Goal: Task Accomplishment & Management: Manage account settings

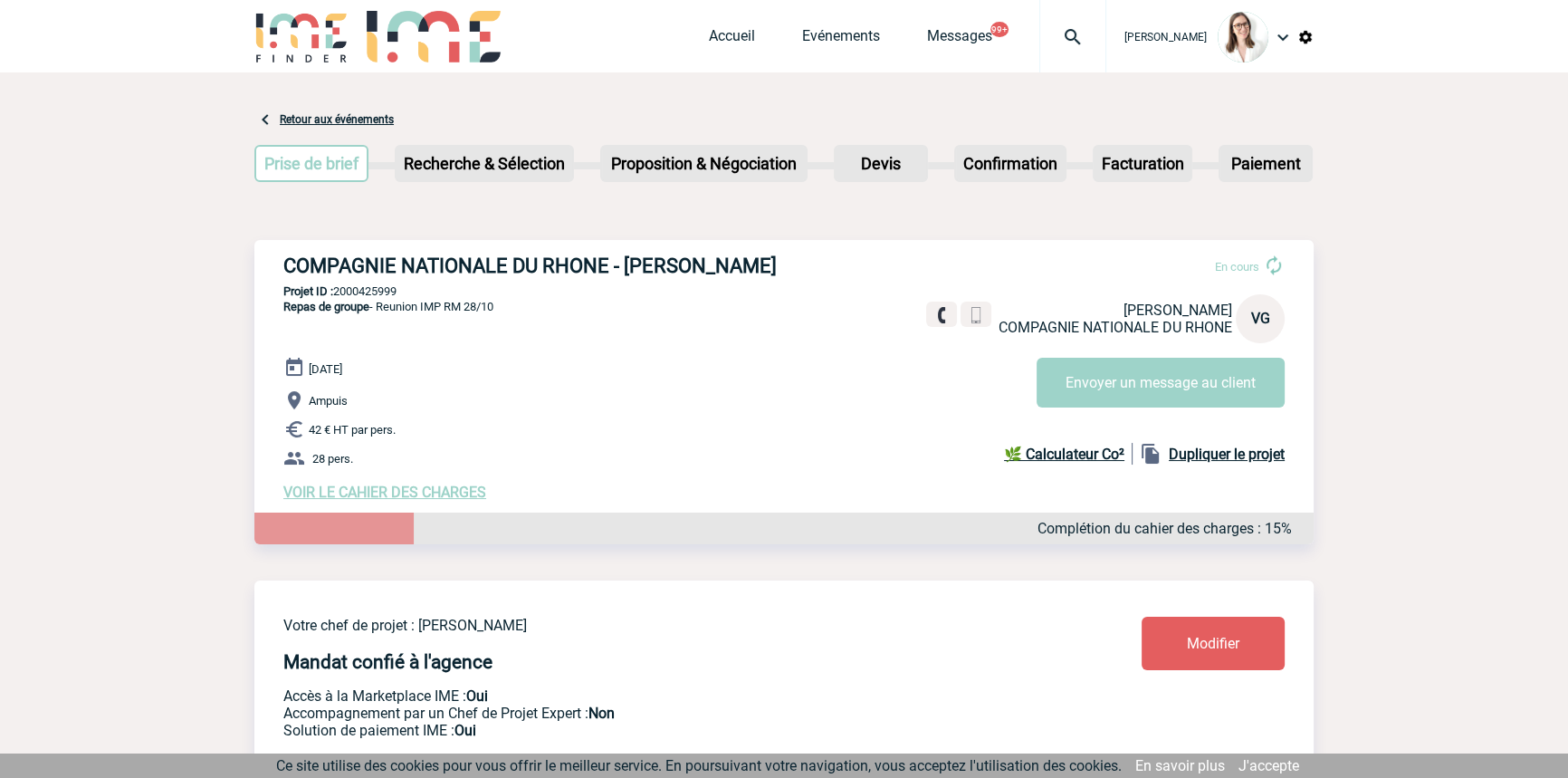
drag, startPoint x: 1004, startPoint y: 38, endPoint x: 1026, endPoint y: 45, distance: 23.1
click at [1006, 38] on span "Messages" at bounding box center [983, 36] width 112 height 17
click at [1041, 47] on img at bounding box center [1073, 37] width 65 height 22
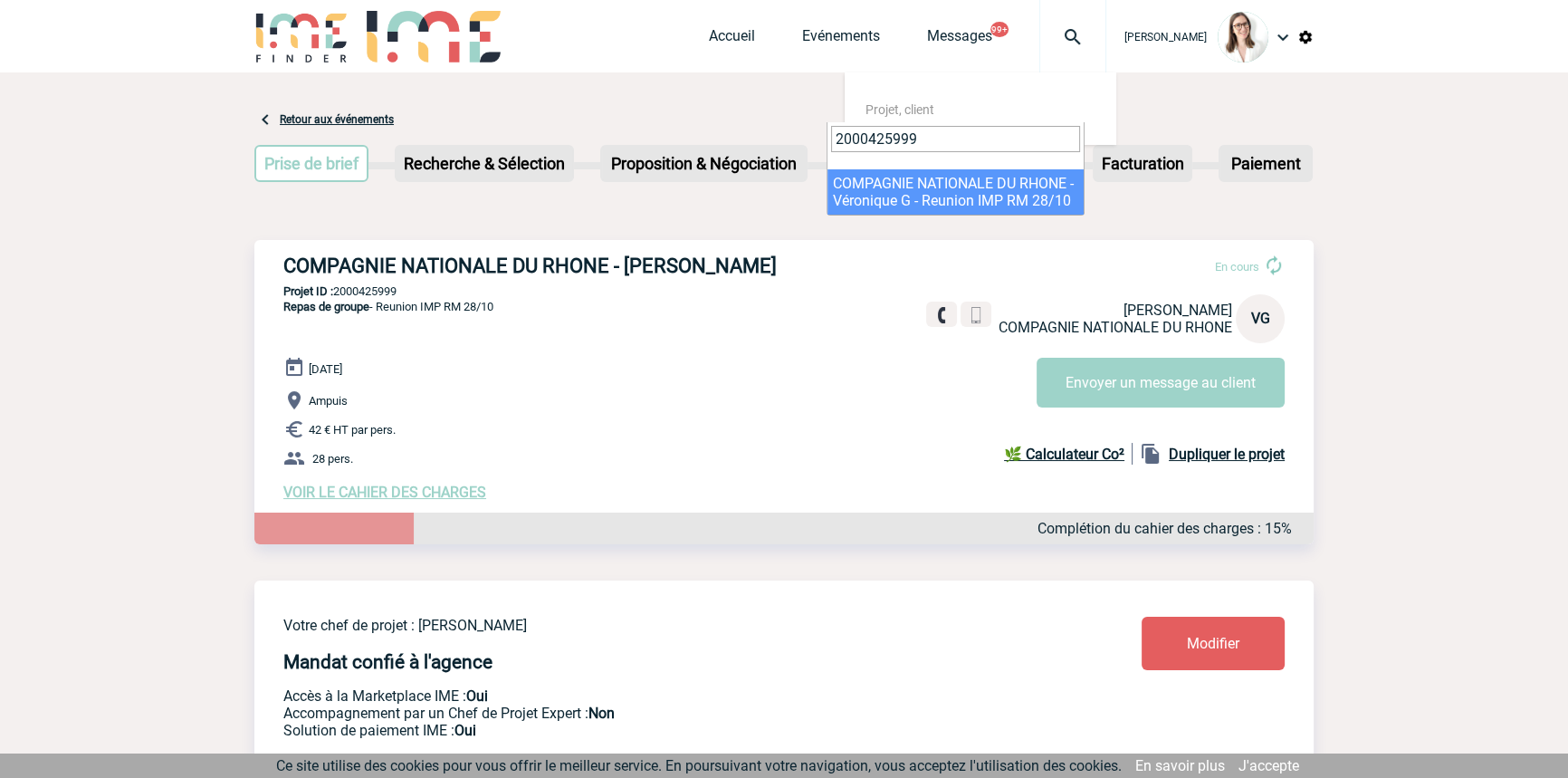
type input "2000425999"
select select "25500"
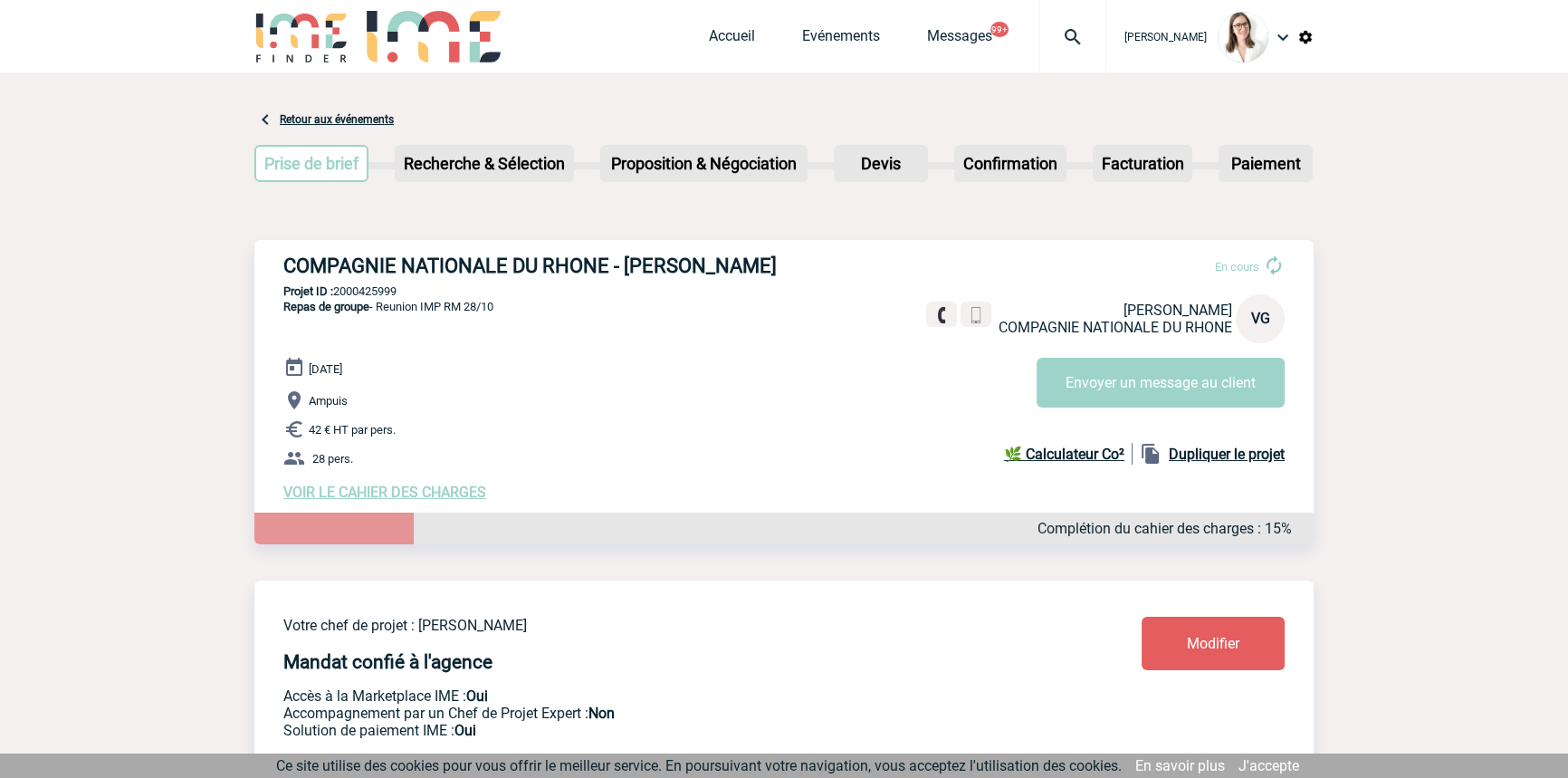
click at [380, 292] on p "Projet ID : 2000425999" at bounding box center [784, 290] width 1059 height 13
drag, startPoint x: 380, startPoint y: 291, endPoint x: 348, endPoint y: 289, distance: 32.1
click at [380, 292] on p "Projet ID : 2000425999" at bounding box center [784, 290] width 1059 height 13
copy p "2000425999"
click at [1144, 388] on button "Envoyer un message au client" at bounding box center [1160, 382] width 248 height 50
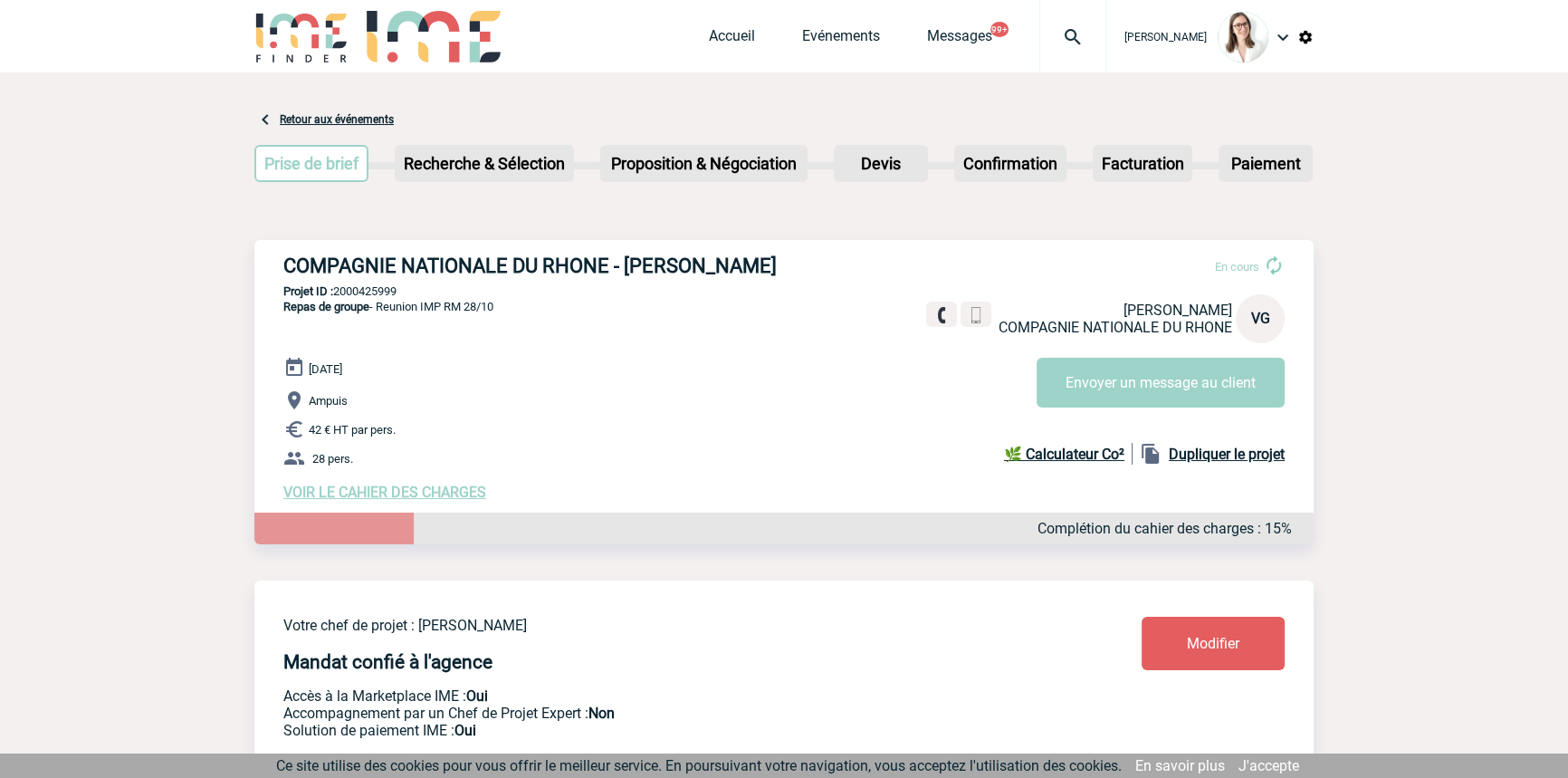
click at [344, 498] on span "VOIR LE CAHIER DES CHARGES" at bounding box center [384, 492] width 203 height 17
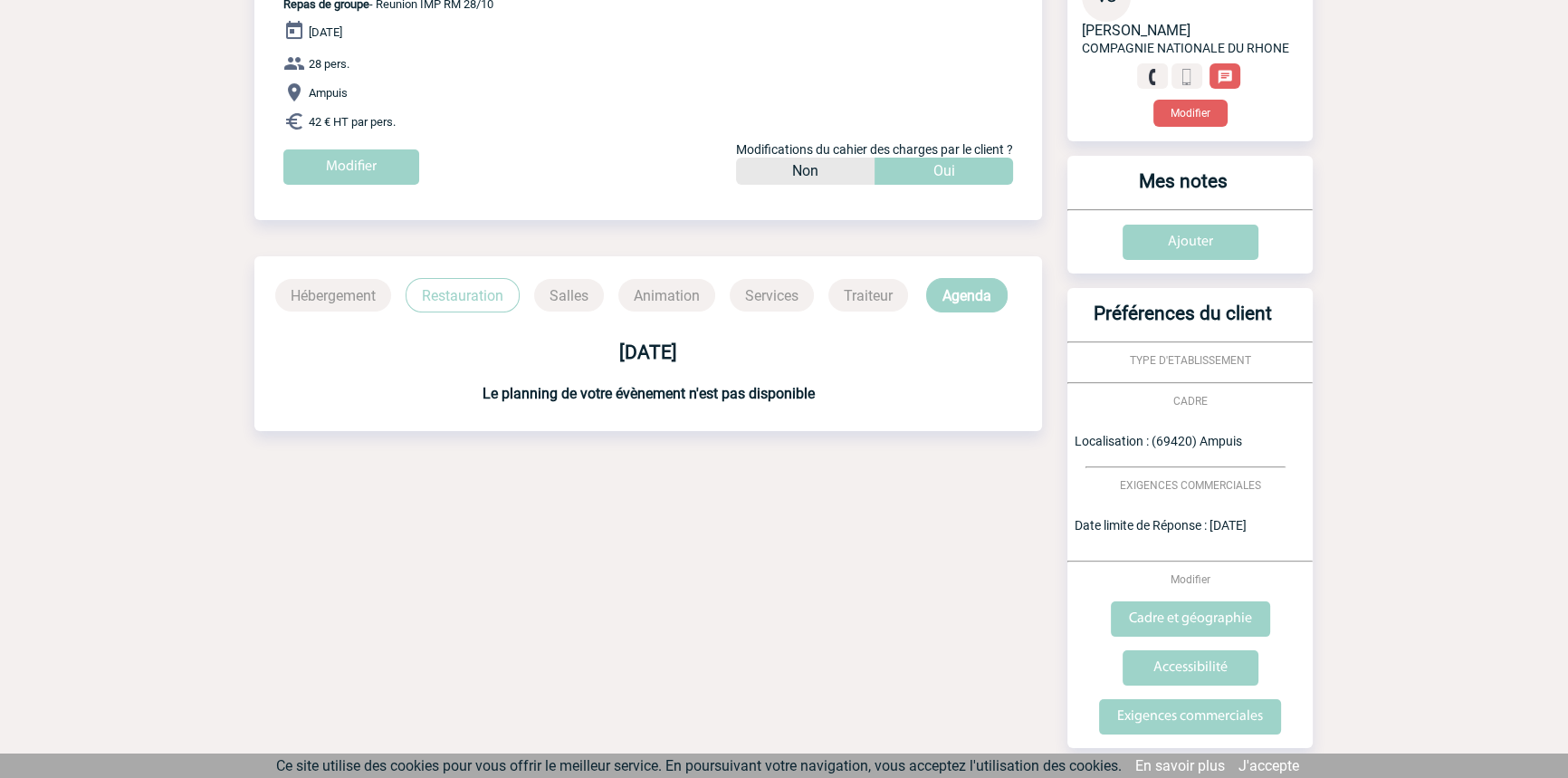
scroll to position [299, 0]
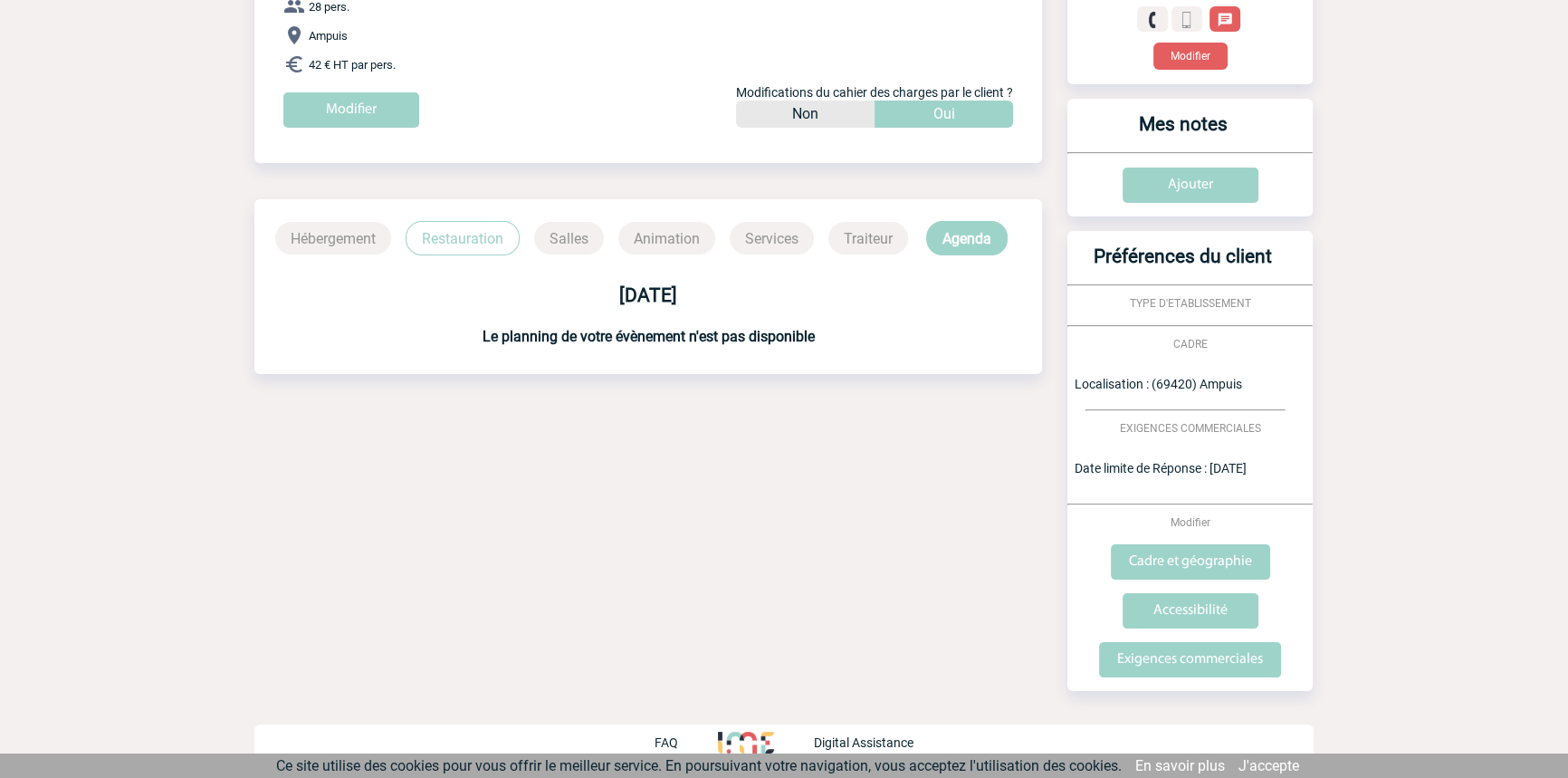
click at [450, 249] on p "Restauration" at bounding box center [462, 238] width 114 height 34
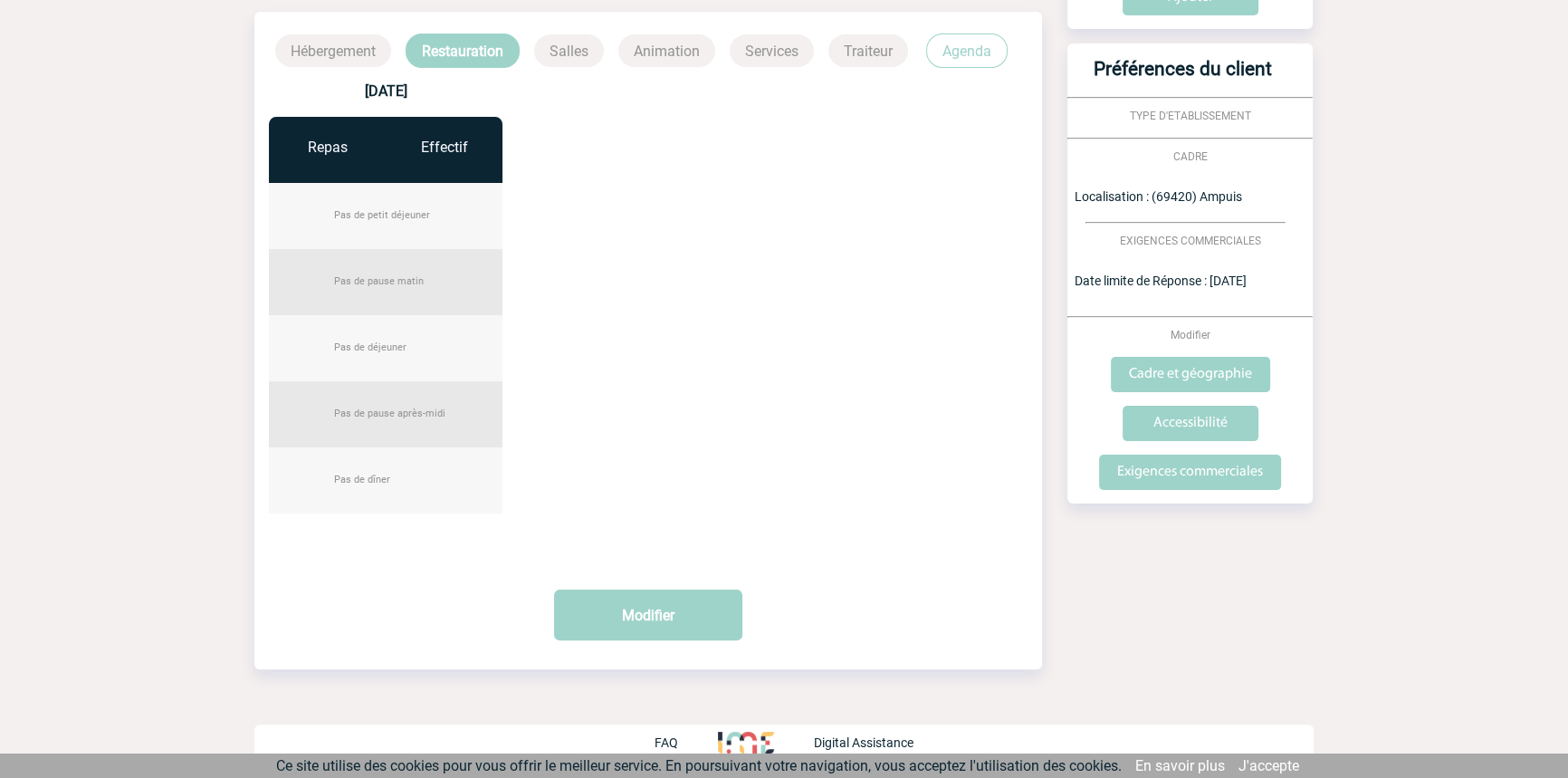
scroll to position [0, 0]
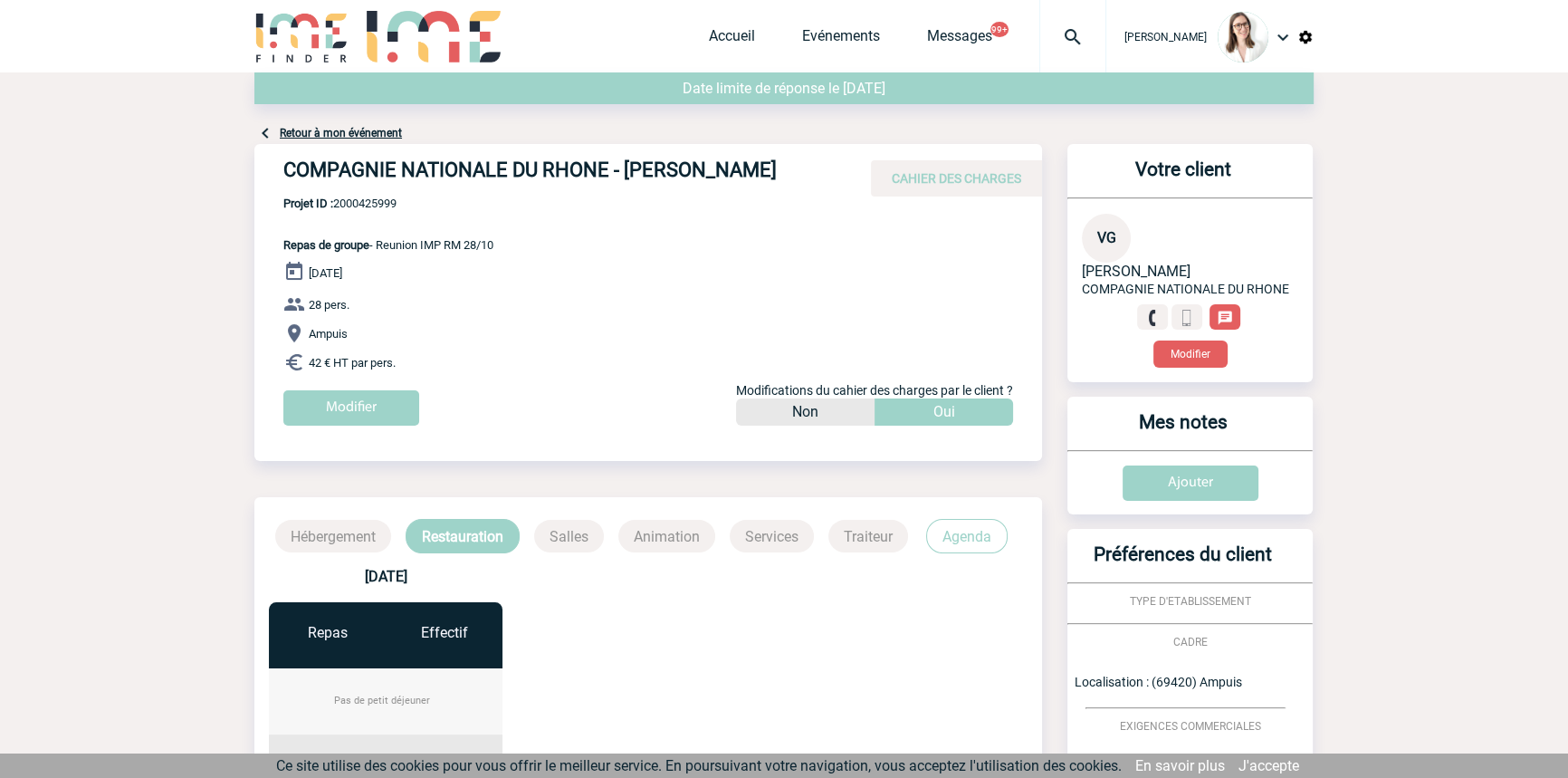
click at [350, 141] on div "Retour à mon événement" at bounding box center [784, 108] width 1059 height 72
click at [353, 136] on link "Retour à mon événement" at bounding box center [342, 132] width 123 height 12
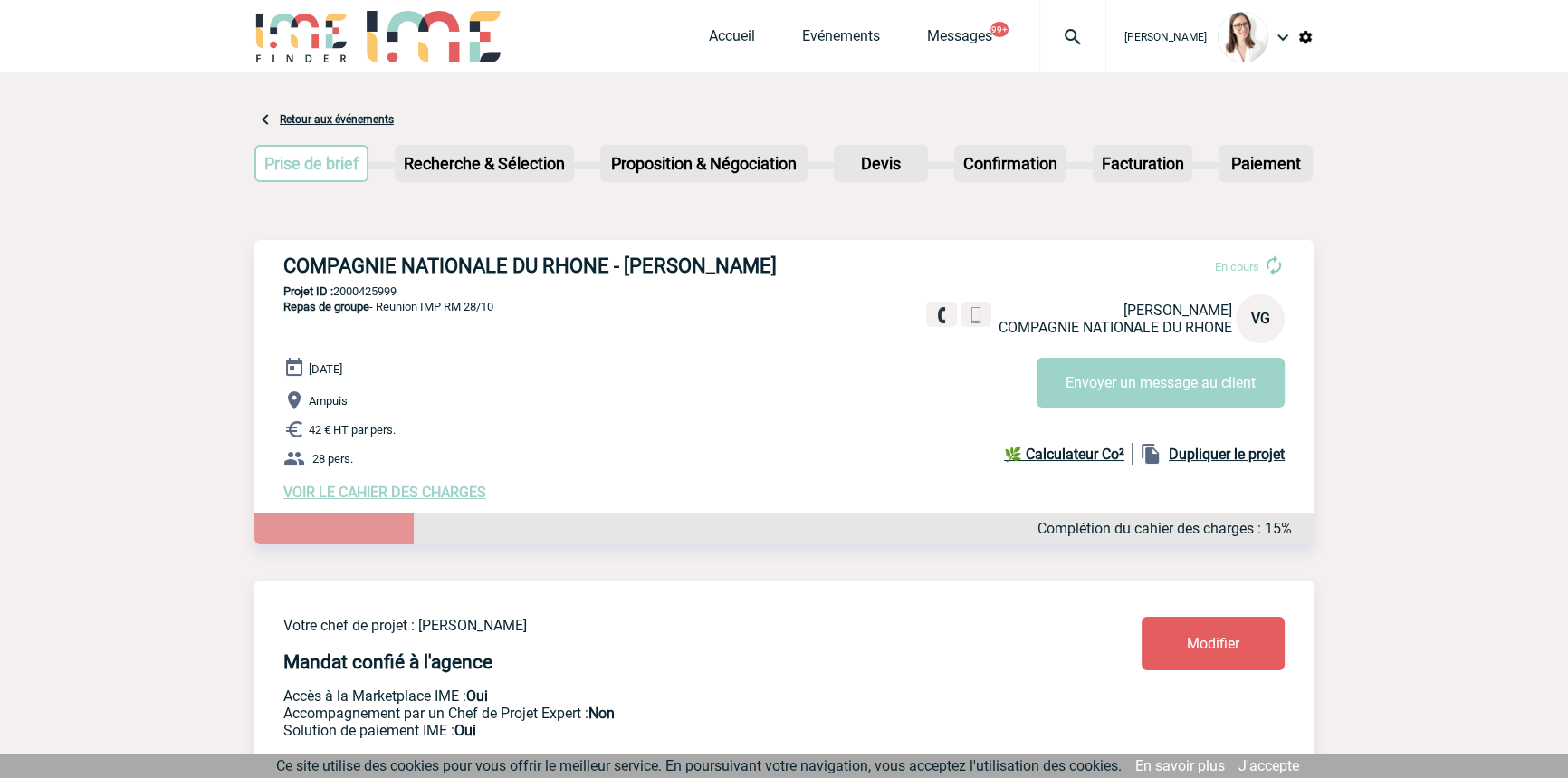
click at [371, 494] on span "VOIR LE CAHIER DES CHARGES" at bounding box center [384, 492] width 203 height 17
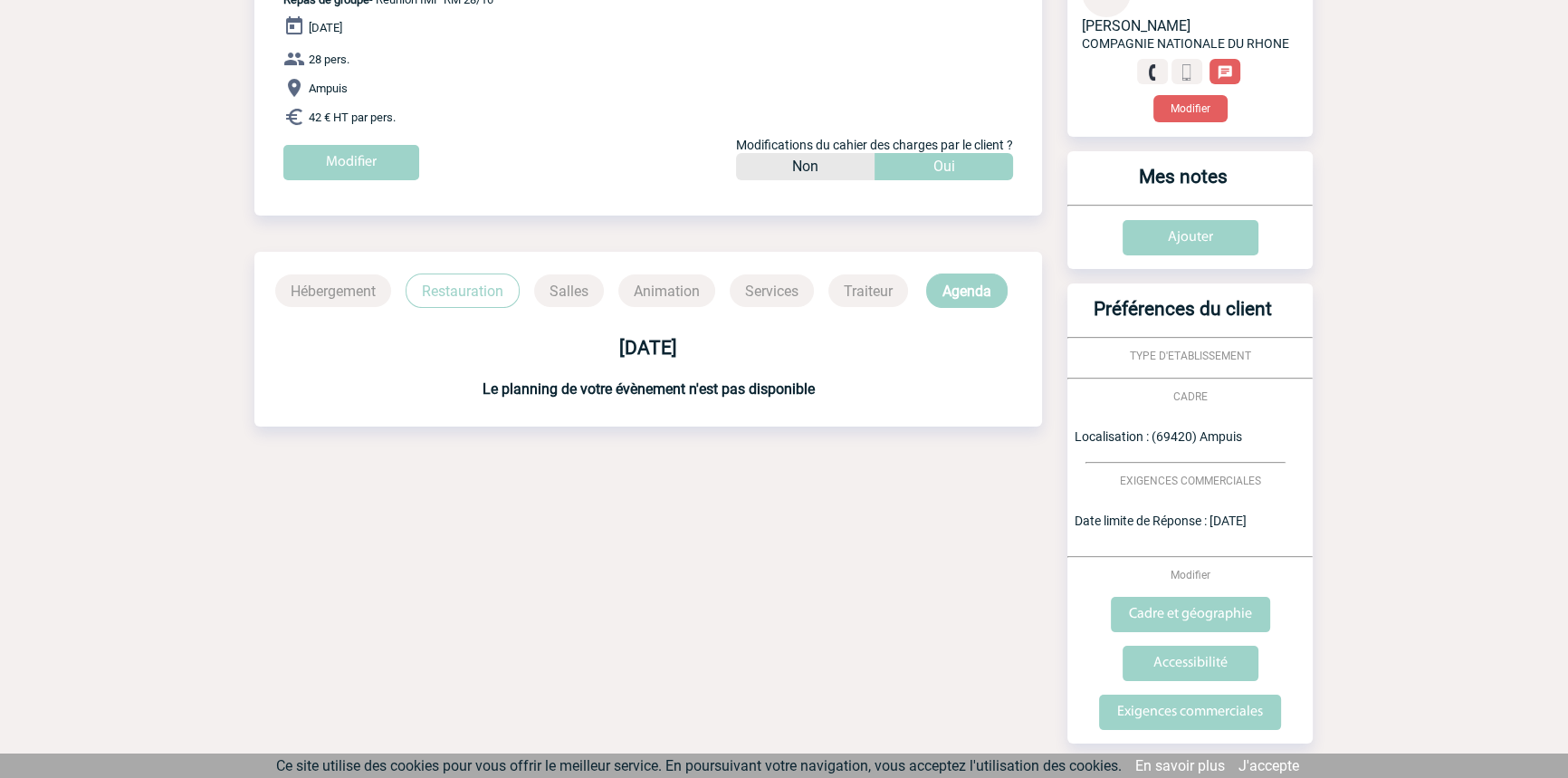
scroll to position [299, 0]
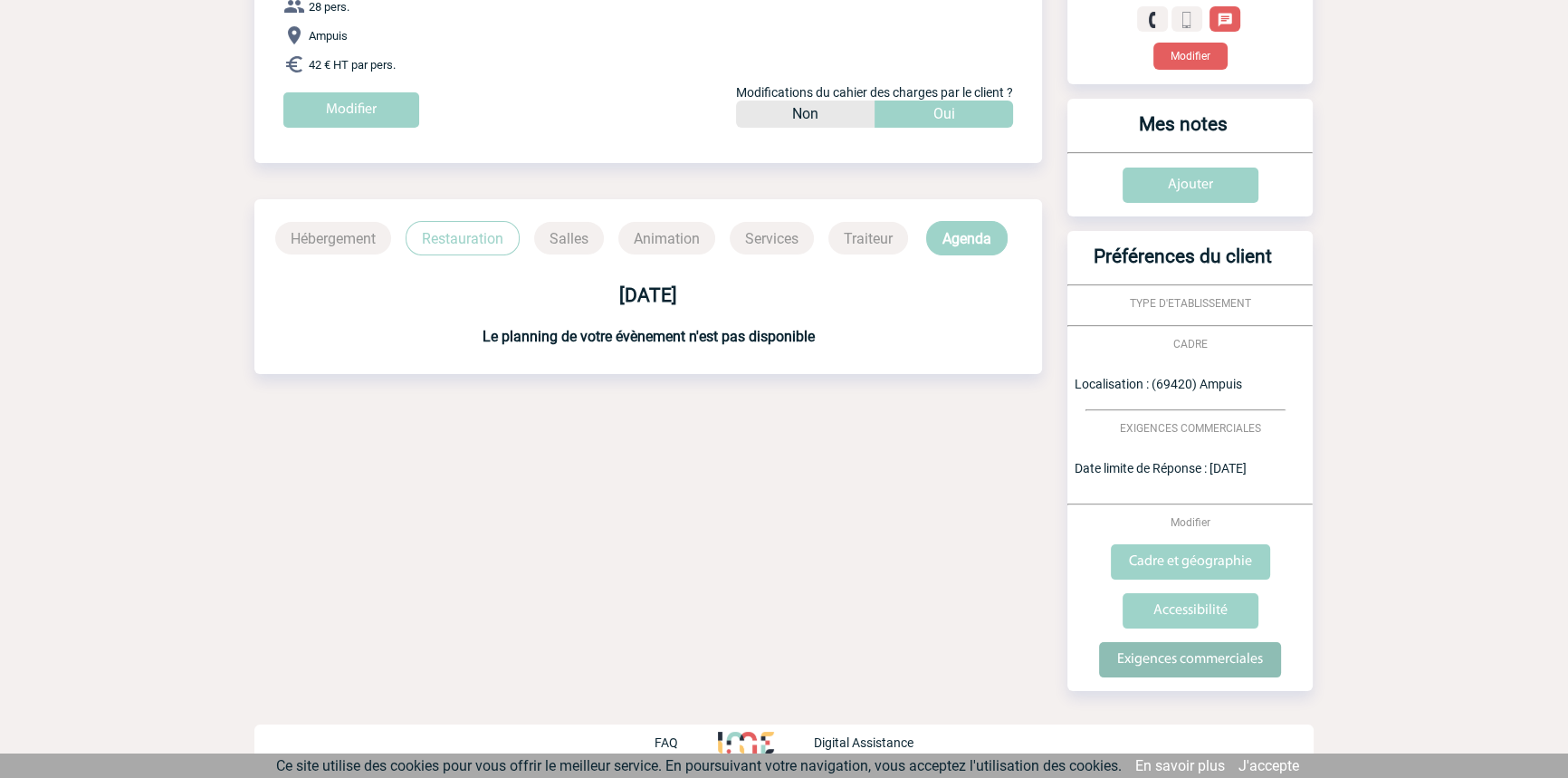
click at [1151, 659] on input "Exigences commerciales" at bounding box center [1190, 659] width 182 height 35
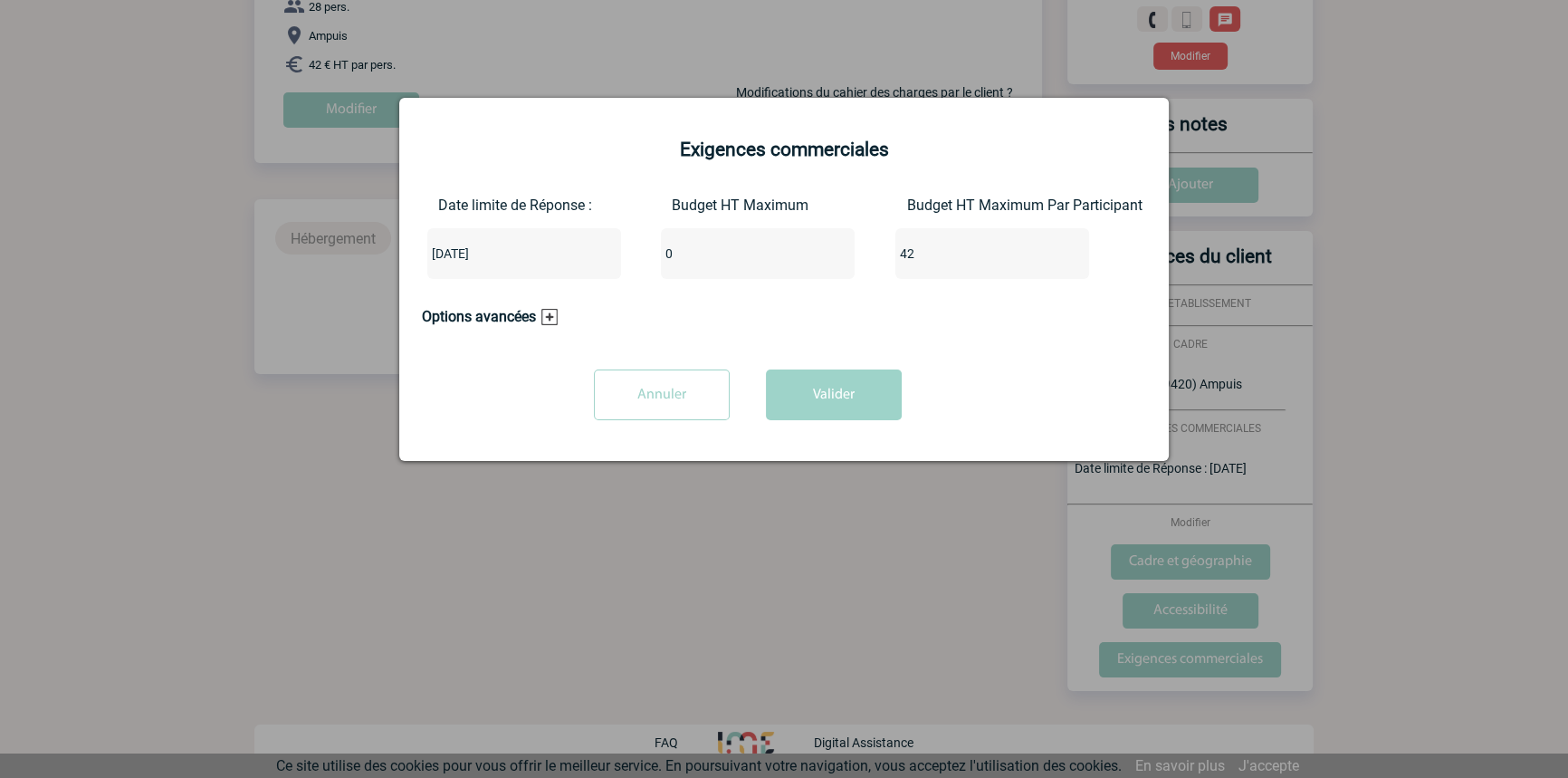
drag, startPoint x: 654, startPoint y: 244, endPoint x: 554, endPoint y: 240, distance: 100.1
click at [554, 240] on div "Date limite de Réponse : 2025-10-14 Budget HT Maximum 0 Budget HT Maximum Par P…" at bounding box center [784, 244] width 725 height 97
type input "1176"
drag, startPoint x: 951, startPoint y: 257, endPoint x: 780, endPoint y: 262, distance: 171.1
click at [787, 261] on div "Date limite de Réponse : 2025-10-14 Budget HT Maximum 1176 Budget HT Maximum Pa…" at bounding box center [784, 244] width 725 height 97
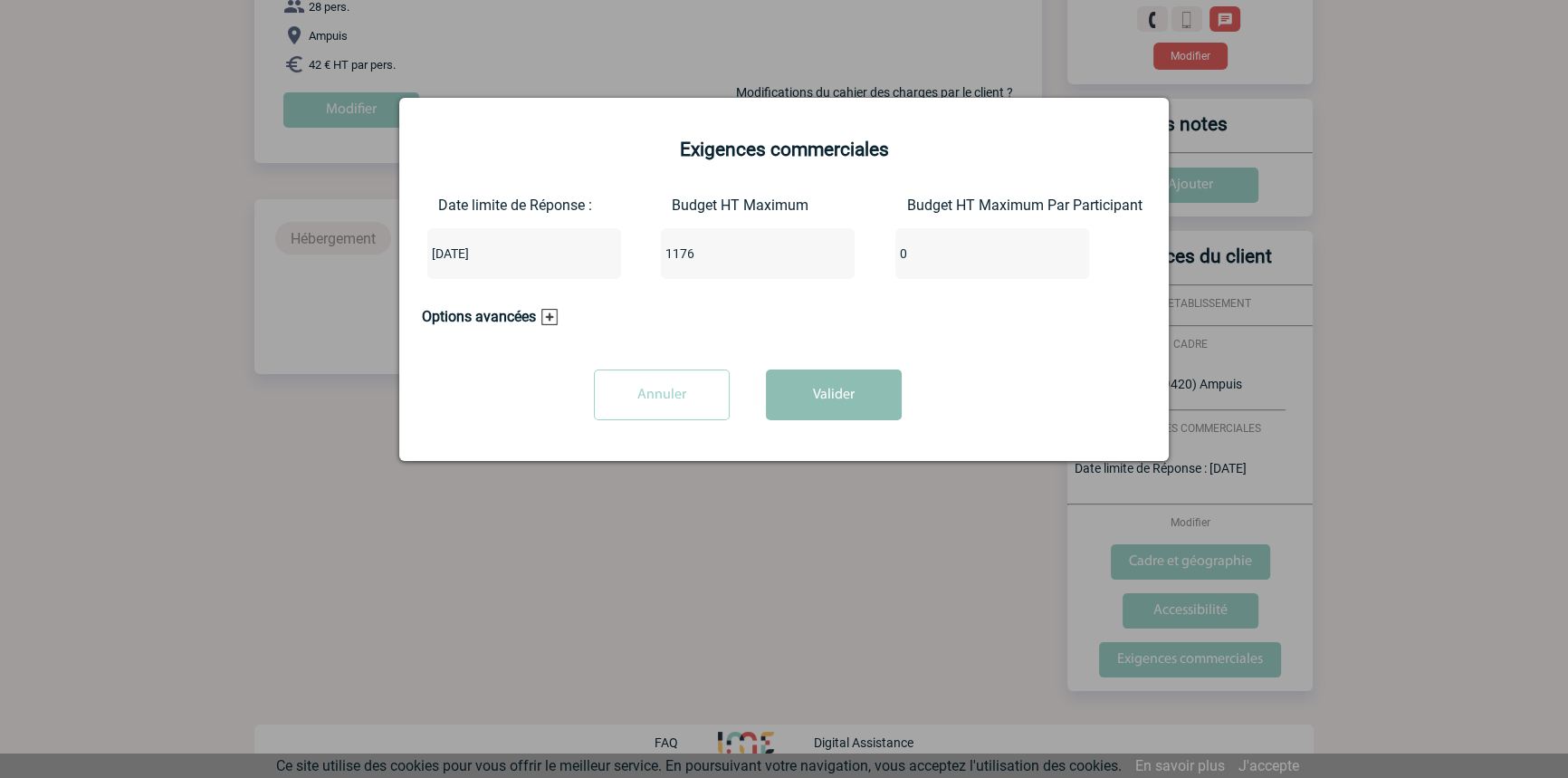
type input "0"
drag, startPoint x: 801, startPoint y: 389, endPoint x: 784, endPoint y: 445, distance: 58.5
click at [801, 389] on button "Valider" at bounding box center [834, 395] width 136 height 51
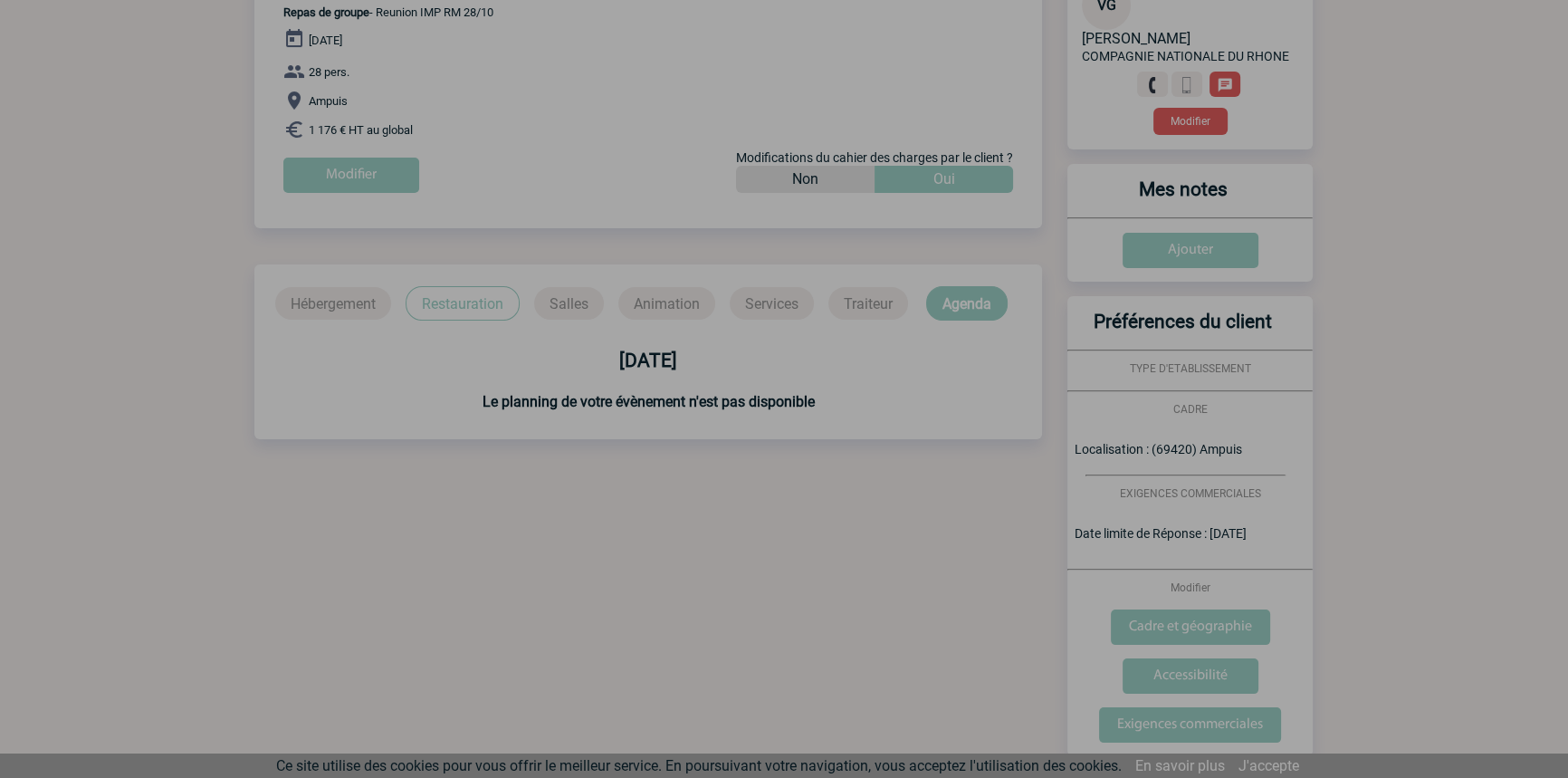
scroll to position [0, 0]
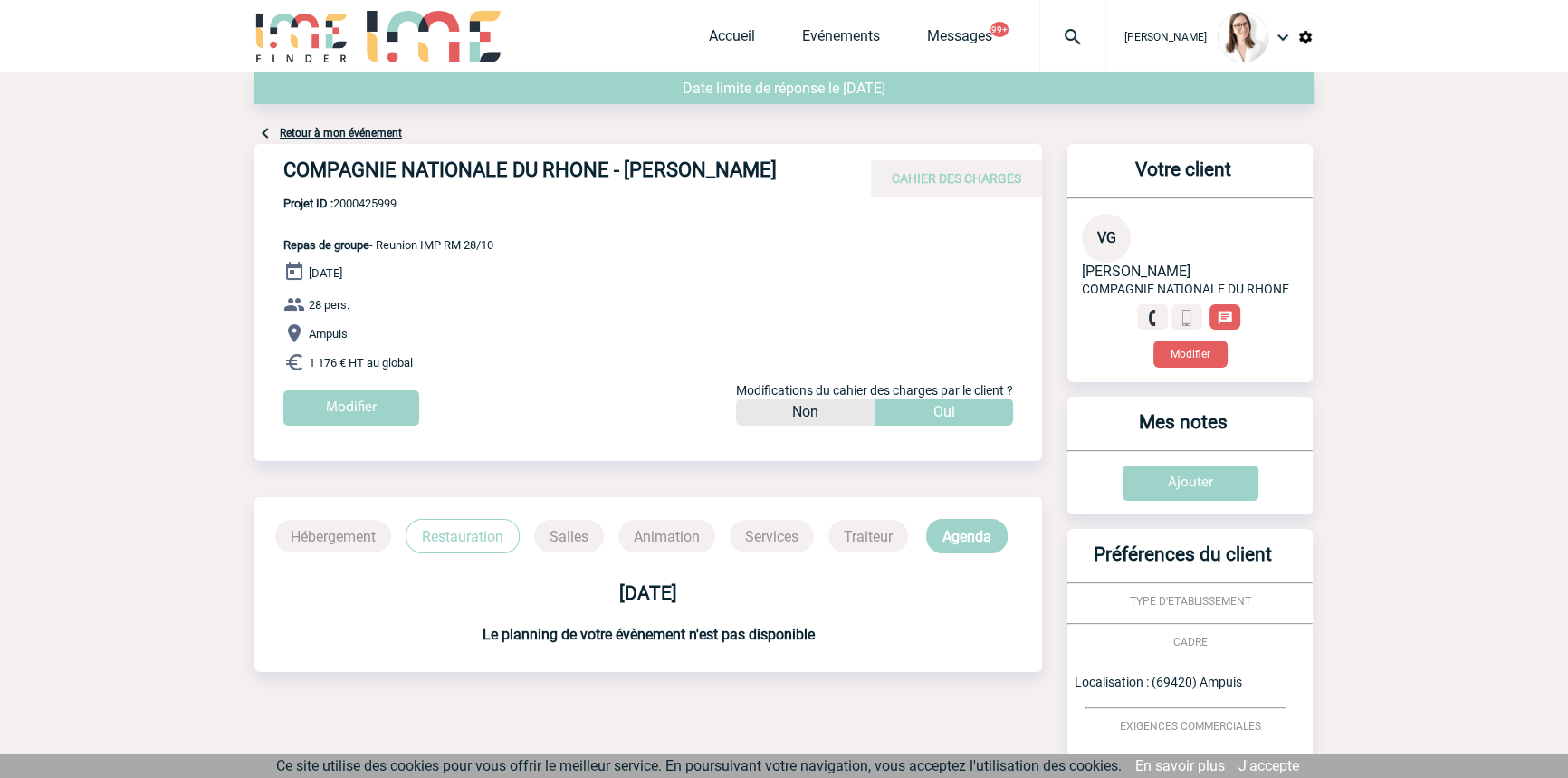
click at [359, 140] on div "Retour à mon événement" at bounding box center [784, 108] width 1059 height 72
click at [362, 133] on link "Retour à mon événement" at bounding box center [342, 132] width 123 height 12
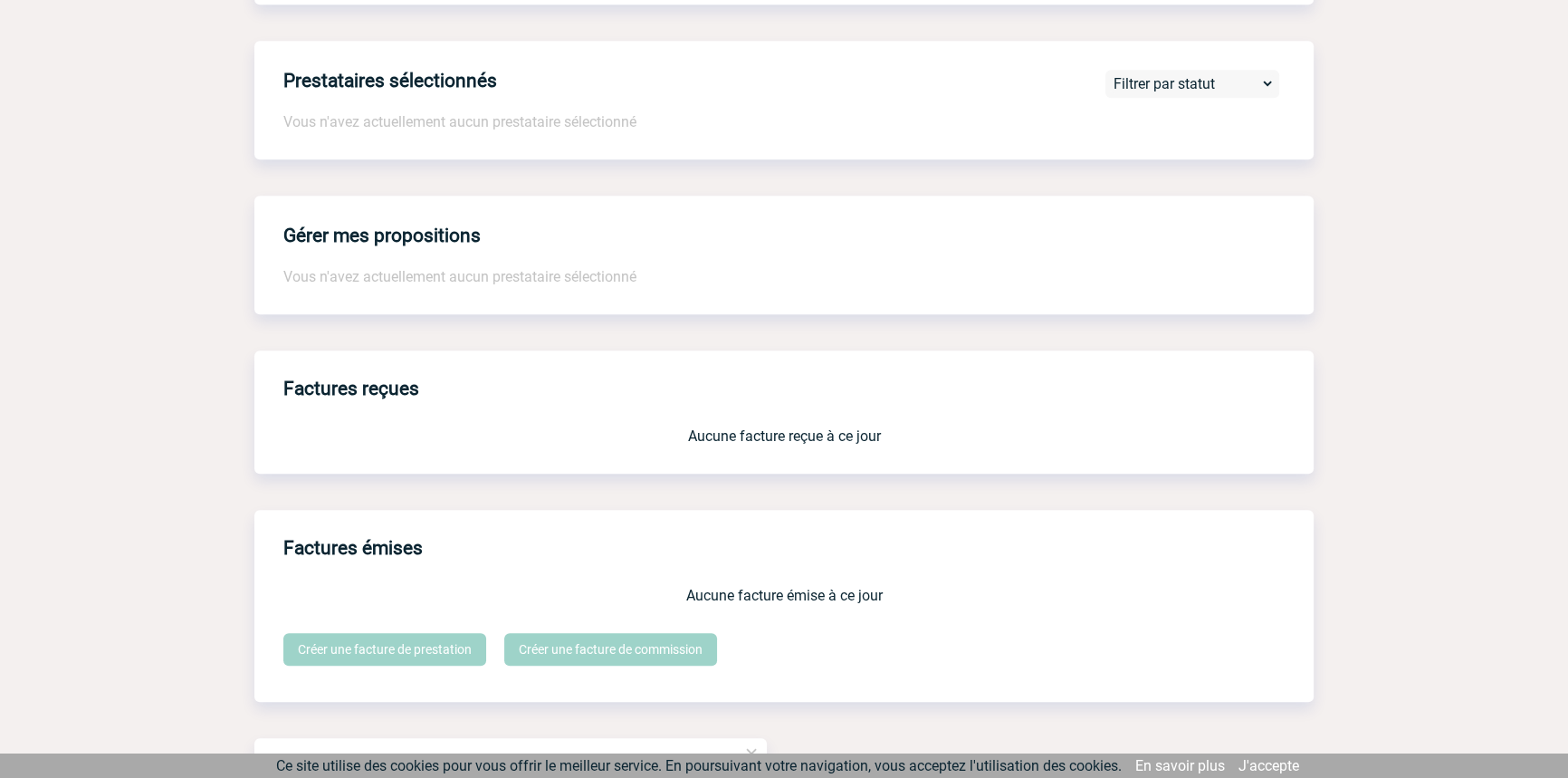
scroll to position [1521, 0]
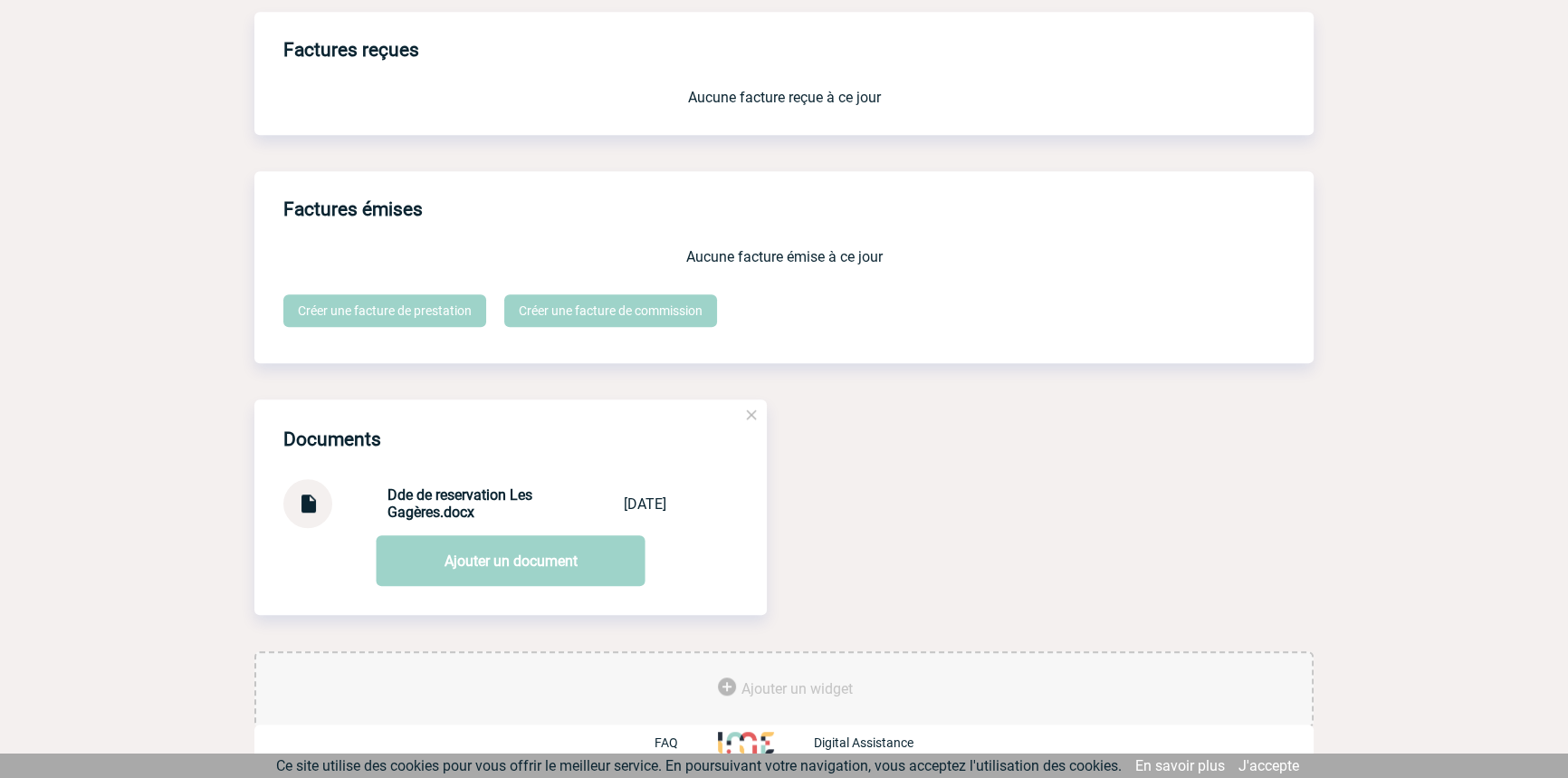
click at [305, 507] on img at bounding box center [308, 496] width 24 height 35
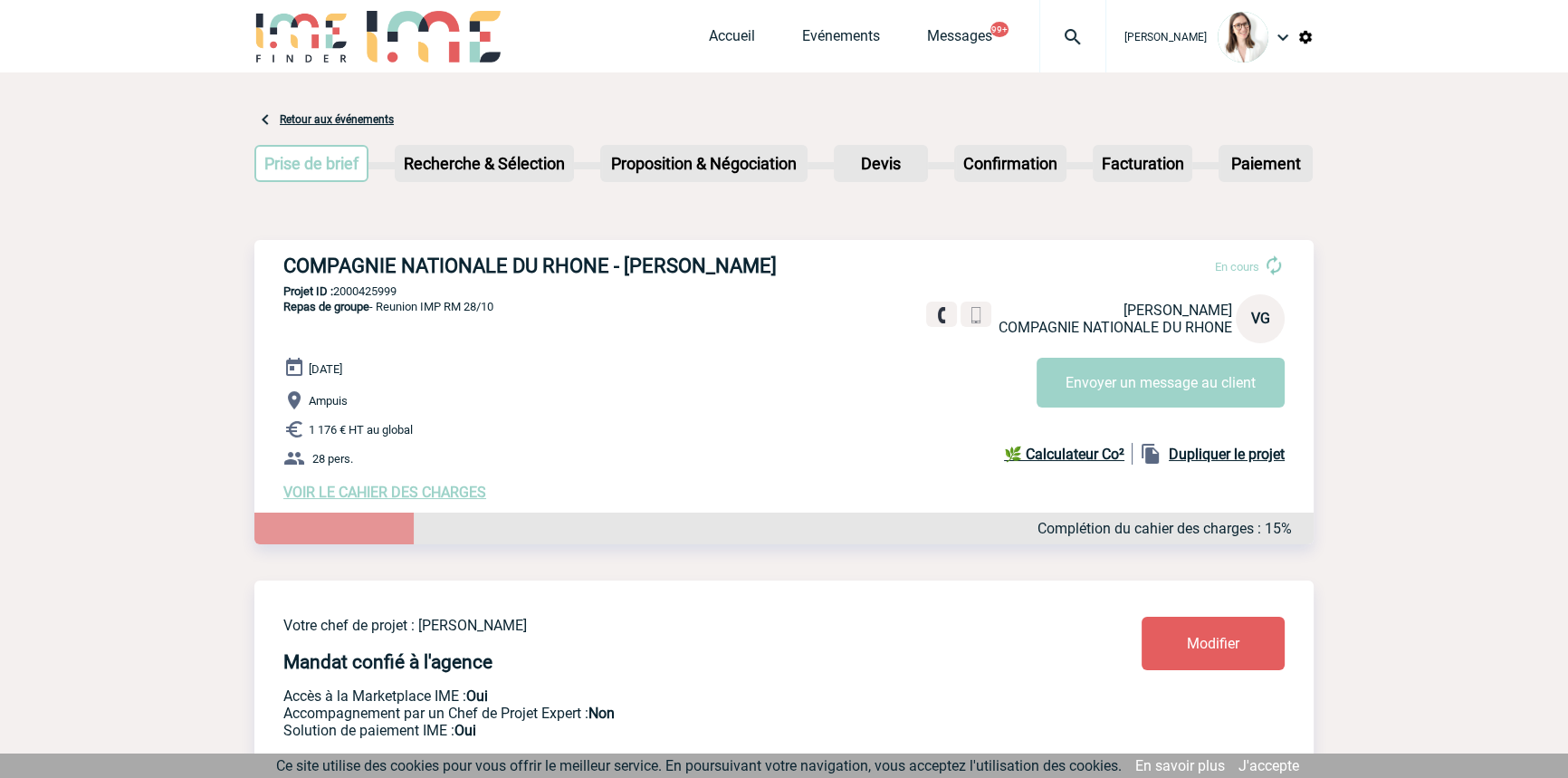
scroll to position [0, 0]
click at [1040, 54] on div at bounding box center [1073, 36] width 67 height 73
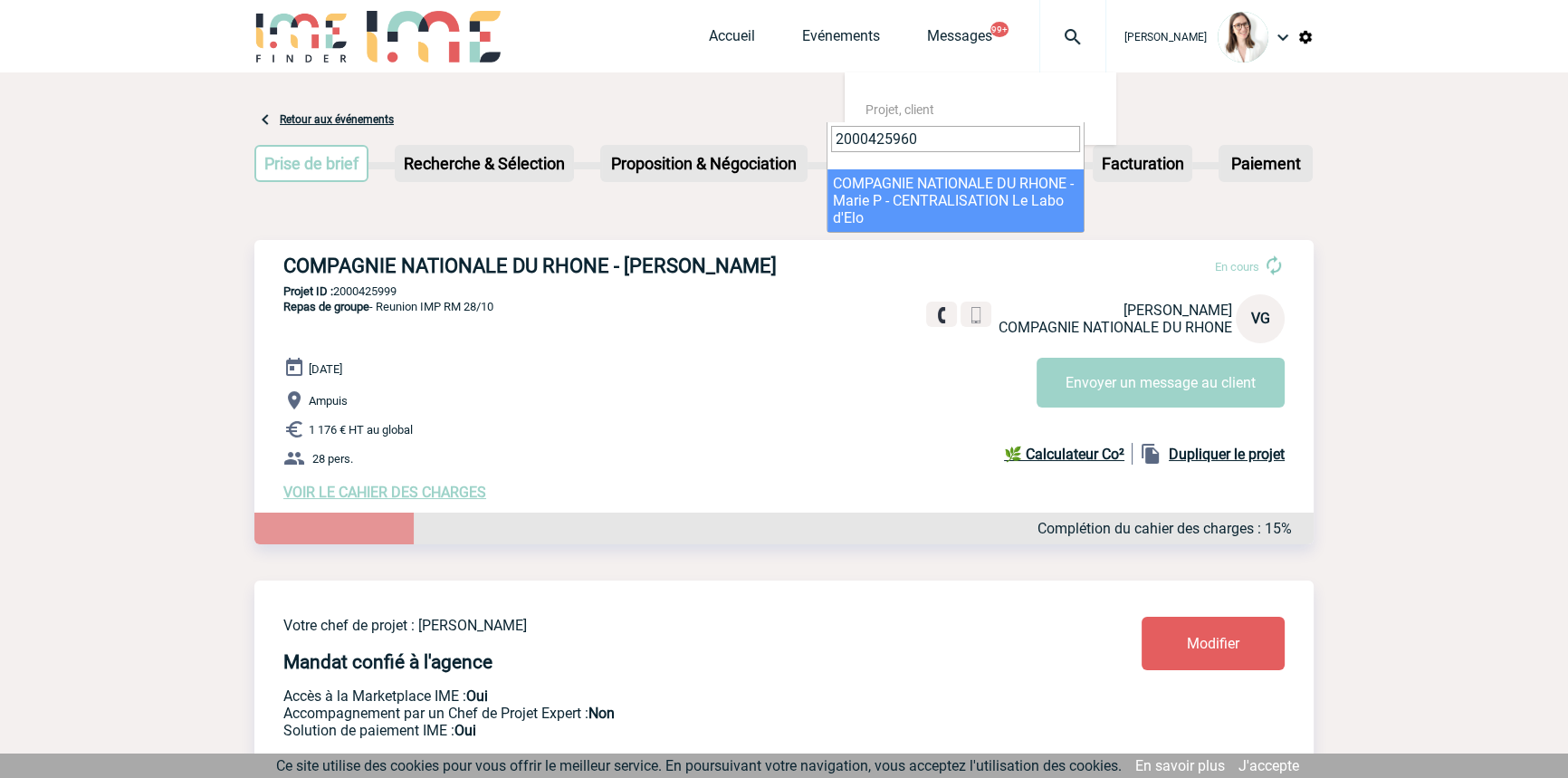
type input "2000425960"
select select "25461"
